Goal: Transaction & Acquisition: Purchase product/service

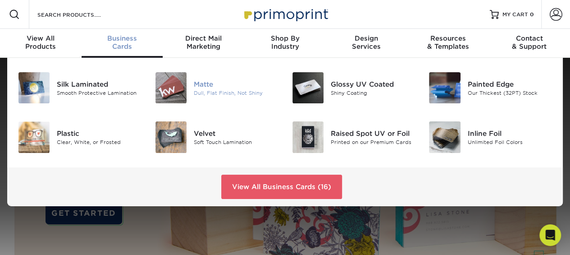
click at [206, 80] on div "Matte" at bounding box center [236, 84] width 85 height 10
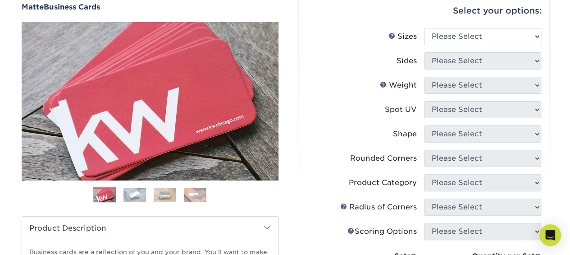
scroll to position [87, 0]
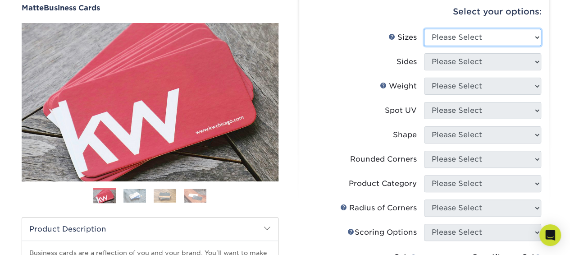
click at [520, 34] on select "Please Select 1.5" x 3.5" - Mini 1.75" x 3.5" - Mini 2" x 2" - Square 2" x 3" -…" at bounding box center [482, 37] width 117 height 17
select select "2.00x3.50"
click at [424, 29] on select "Please Select 1.5" x 3.5" - Mini 1.75" x 3.5" - Mini 2" x 2" - Square 2" x 3" -…" at bounding box center [482, 37] width 117 height 17
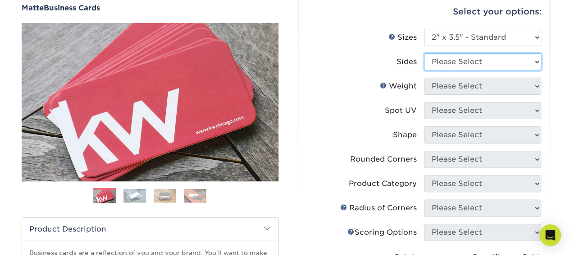
click at [474, 64] on select "Please Select Print Both Sides Print Front Only" at bounding box center [482, 61] width 117 height 17
select select "13abbda7-1d64-4f25-8bb2-c179b224825d"
click at [424, 53] on select "Please Select Print Both Sides Print Front Only" at bounding box center [482, 61] width 117 height 17
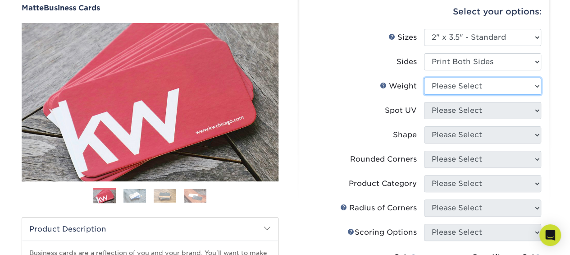
click at [471, 86] on select "Please Select 16PT 14PT" at bounding box center [482, 86] width 117 height 17
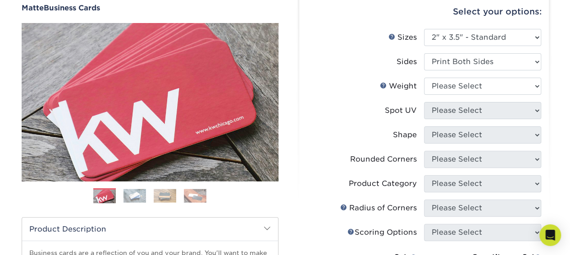
click at [382, 137] on label "Shape" at bounding box center [365, 134] width 117 height 17
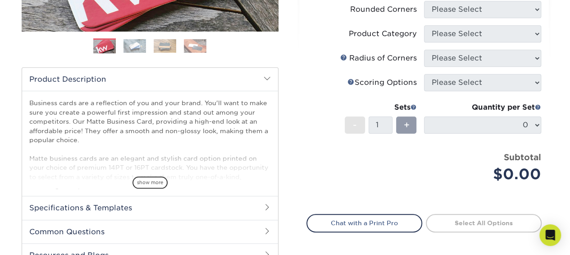
scroll to position [240, 0]
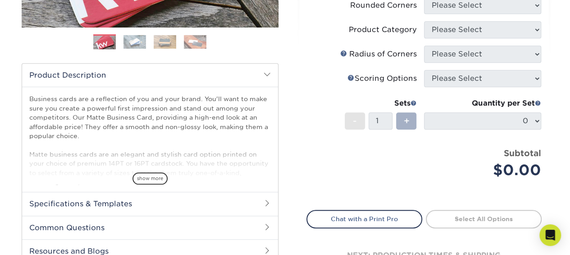
click at [407, 124] on span "+" at bounding box center [407, 121] width 6 height 14
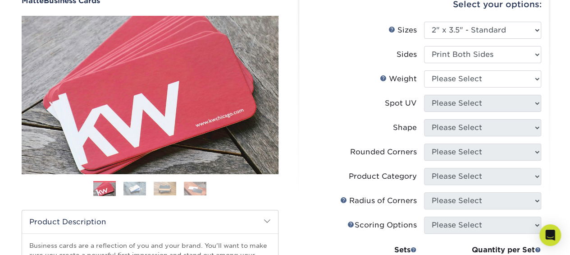
scroll to position [95, 0]
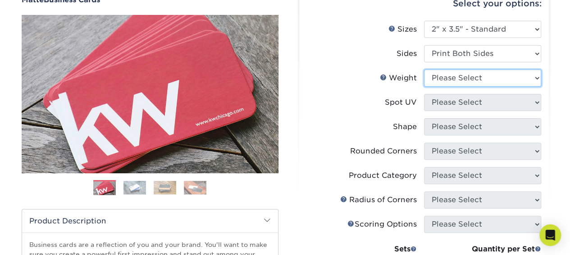
click at [530, 82] on select "Please Select 16PT 14PT" at bounding box center [482, 77] width 117 height 17
select select "16PT"
click at [424, 69] on select "Please Select 16PT 14PT" at bounding box center [482, 77] width 117 height 17
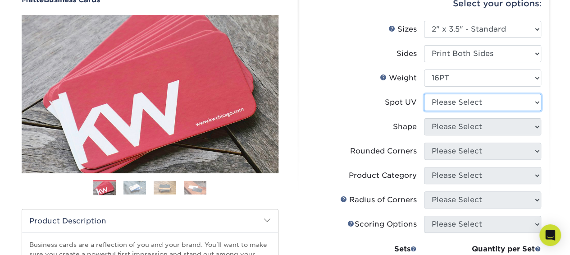
click at [515, 107] on select "Please Select No Spot UV Front and Back (Both Sides) Front Only Back Only" at bounding box center [482, 102] width 117 height 17
select select "0"
click at [424, 94] on select "Please Select No Spot UV Front and Back (Both Sides) Front Only Back Only" at bounding box center [482, 102] width 117 height 17
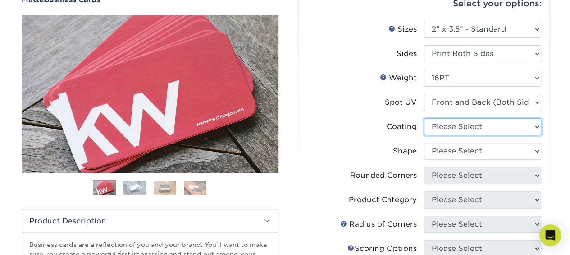
click at [521, 129] on select at bounding box center [482, 126] width 117 height 17
select select "121bb7b5-3b4d-429f-bd8d-bbf80e953313"
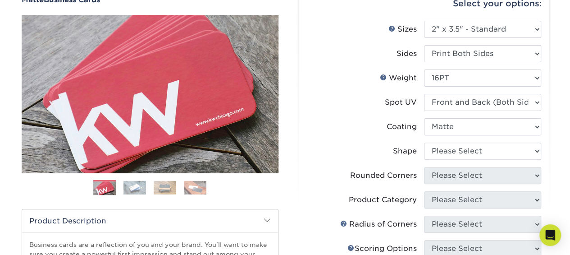
click at [424, 118] on select at bounding box center [482, 126] width 117 height 17
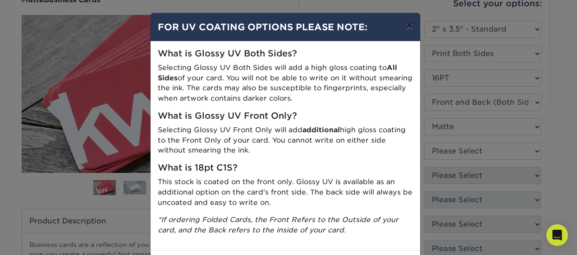
click at [406, 25] on button "×" at bounding box center [409, 25] width 21 height 25
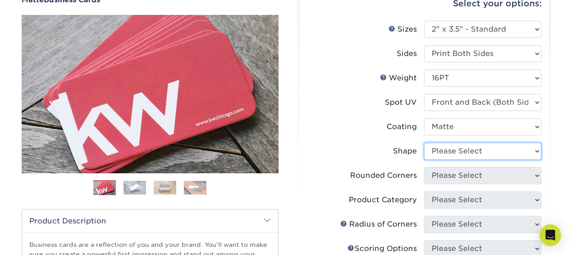
click at [517, 156] on select "Please Select Standard" at bounding box center [482, 151] width 117 height 17
select select "standard"
click at [424, 143] on select "Please Select Standard" at bounding box center [482, 151] width 117 height 17
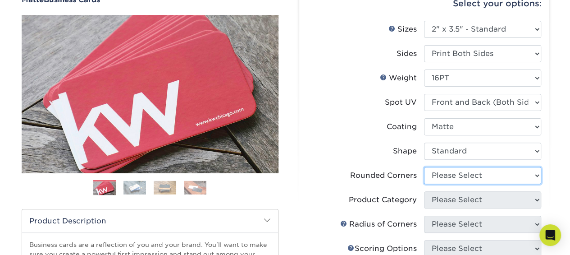
click at [511, 180] on select "Please Select Yes - Round 2 Corners Yes - Round 4 Corners No" at bounding box center [482, 175] width 117 height 17
select select "7672df9e-0e0a-464d-8e1f-920c575e4da3"
click at [424, 167] on select "Please Select Yes - Round 2 Corners Yes - Round 4 Corners No" at bounding box center [482, 175] width 117 height 17
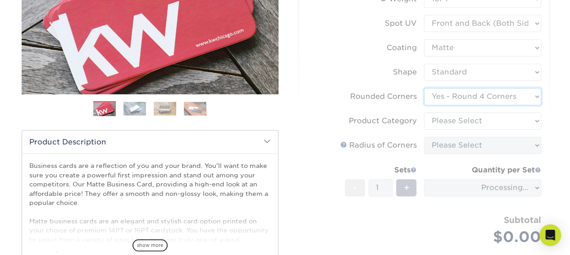
scroll to position [175, 0]
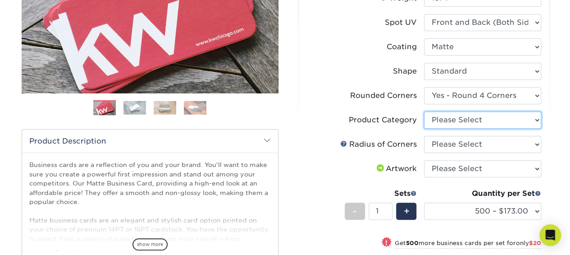
click at [524, 121] on select "Please Select Business Cards" at bounding box center [482, 119] width 117 height 17
select select "3b5148f1-0588-4f88-a218-97bcfdce65c1"
click at [424, 111] on select "Please Select Business Cards" at bounding box center [482, 119] width 117 height 17
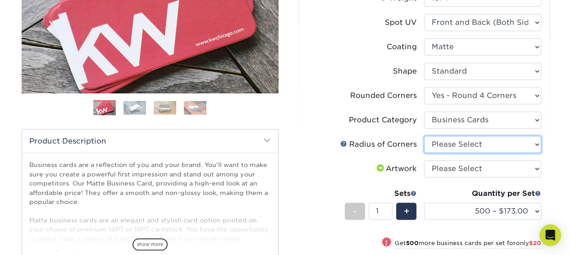
click at [515, 141] on select "Please Select Rounded 1/8" Rounded 1/4"" at bounding box center [482, 144] width 117 height 17
select select "589680c7-ee9a-431b-9d12-d7aeb1386a97"
click at [424, 136] on select "Please Select Rounded 1/8" Rounded 1/4"" at bounding box center [482, 144] width 117 height 17
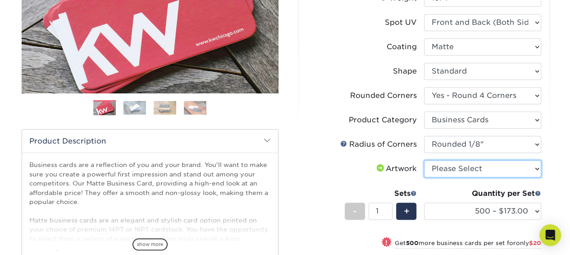
click at [504, 167] on select "Please Select I will upload files I need a design - $100" at bounding box center [482, 168] width 117 height 17
select select "upload"
click at [424, 160] on select "Please Select I will upload files I need a design - $100" at bounding box center [482, 168] width 117 height 17
